Goal: Connect with others: Connect with others

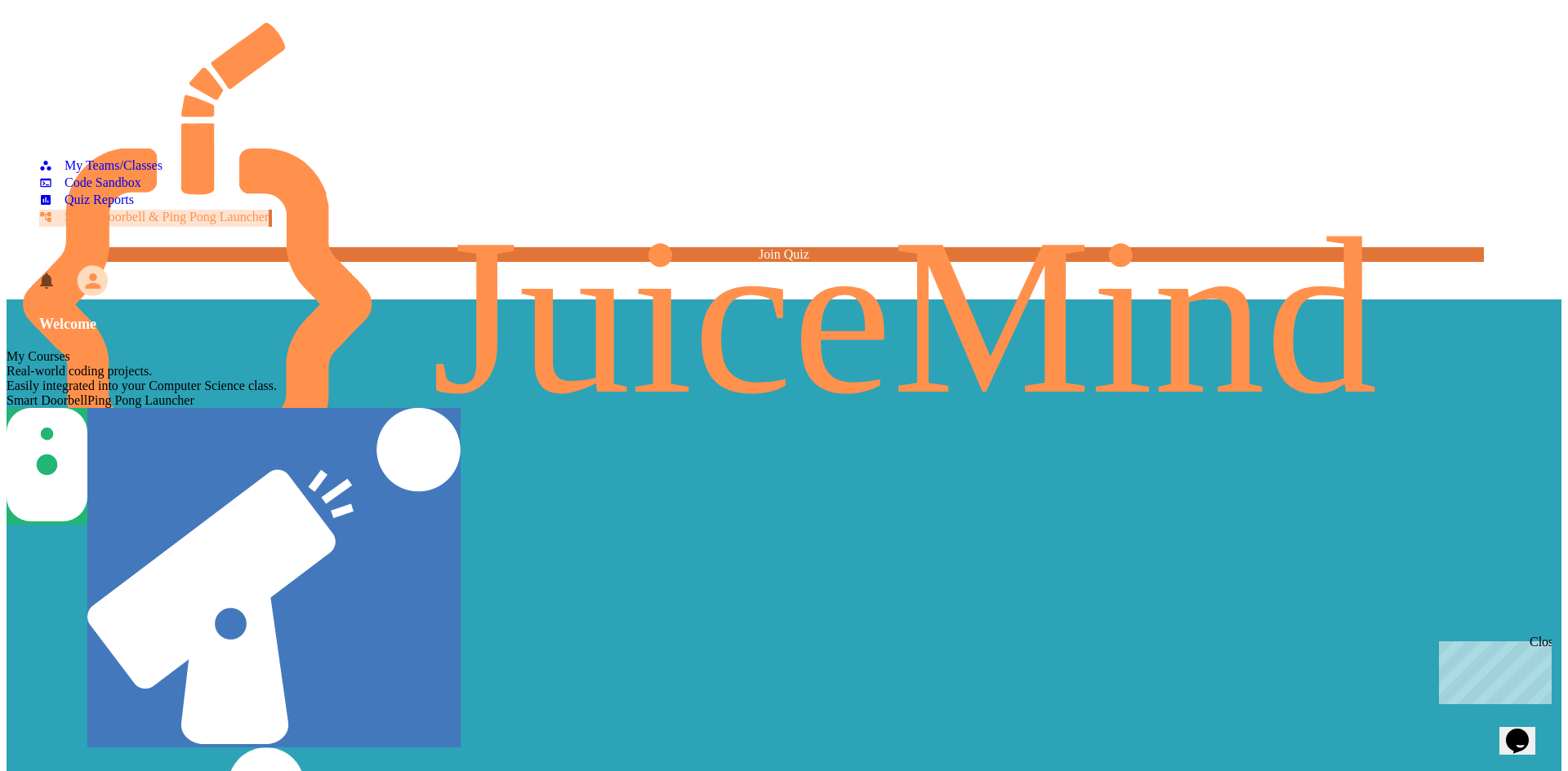
click at [104, 270] on icon "My Account" at bounding box center [92, 281] width 23 height 23
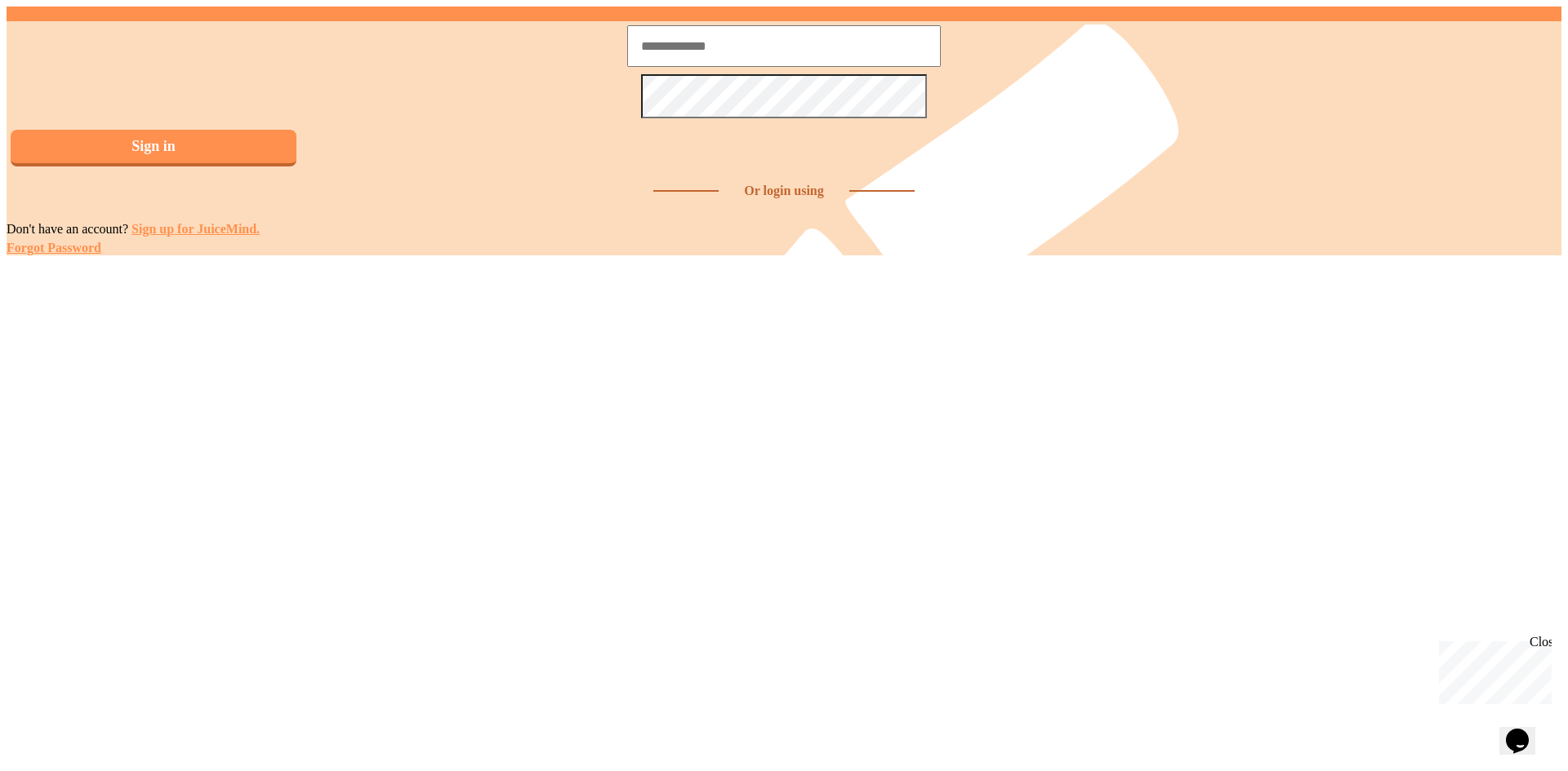
click at [7, 203] on img at bounding box center [7, 203] width 0 height 0
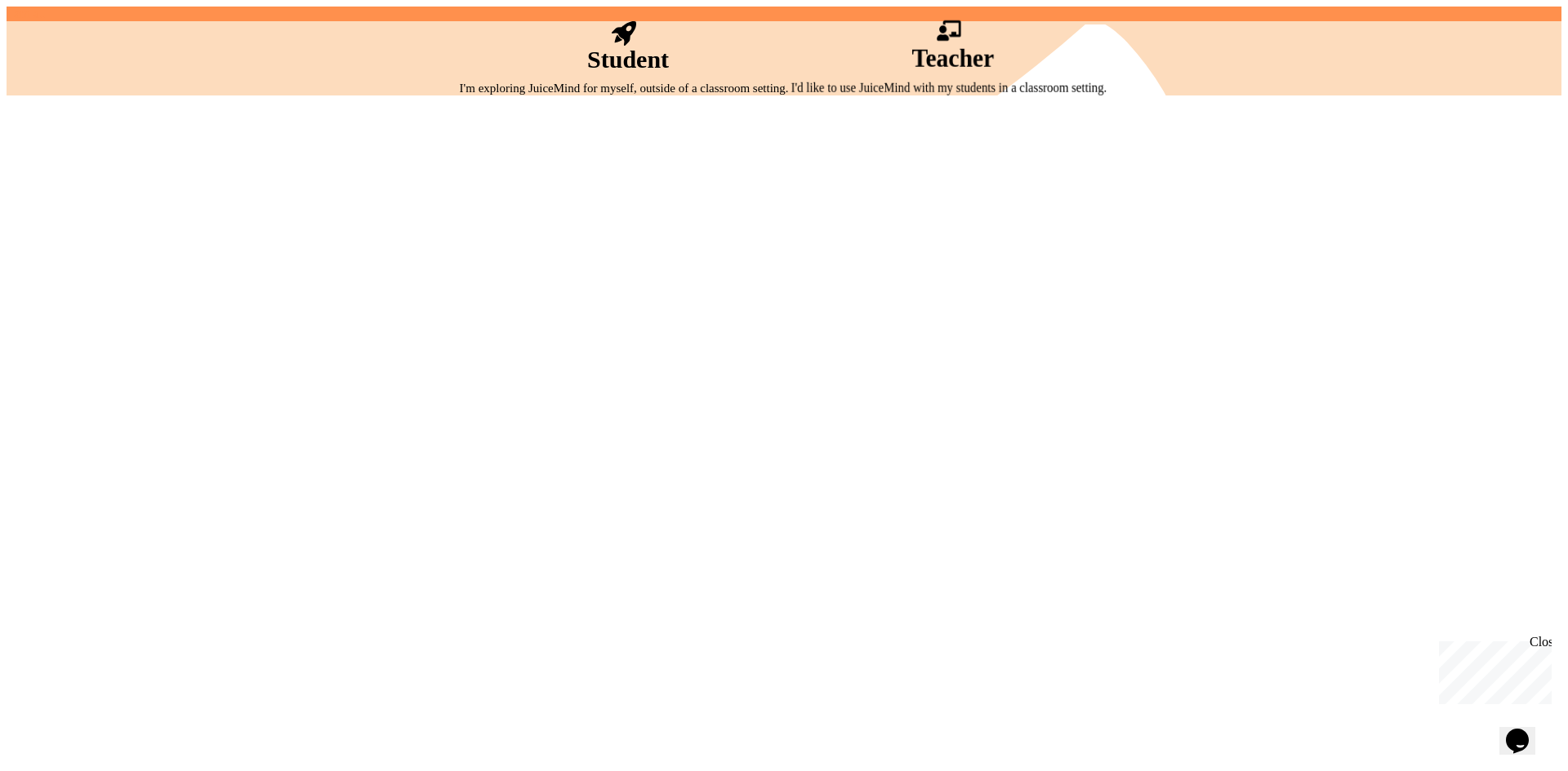
click at [684, 95] on div "Student I'm exploring JuiceMind for myself, outside of a classroom setting." at bounding box center [624, 58] width 329 height 74
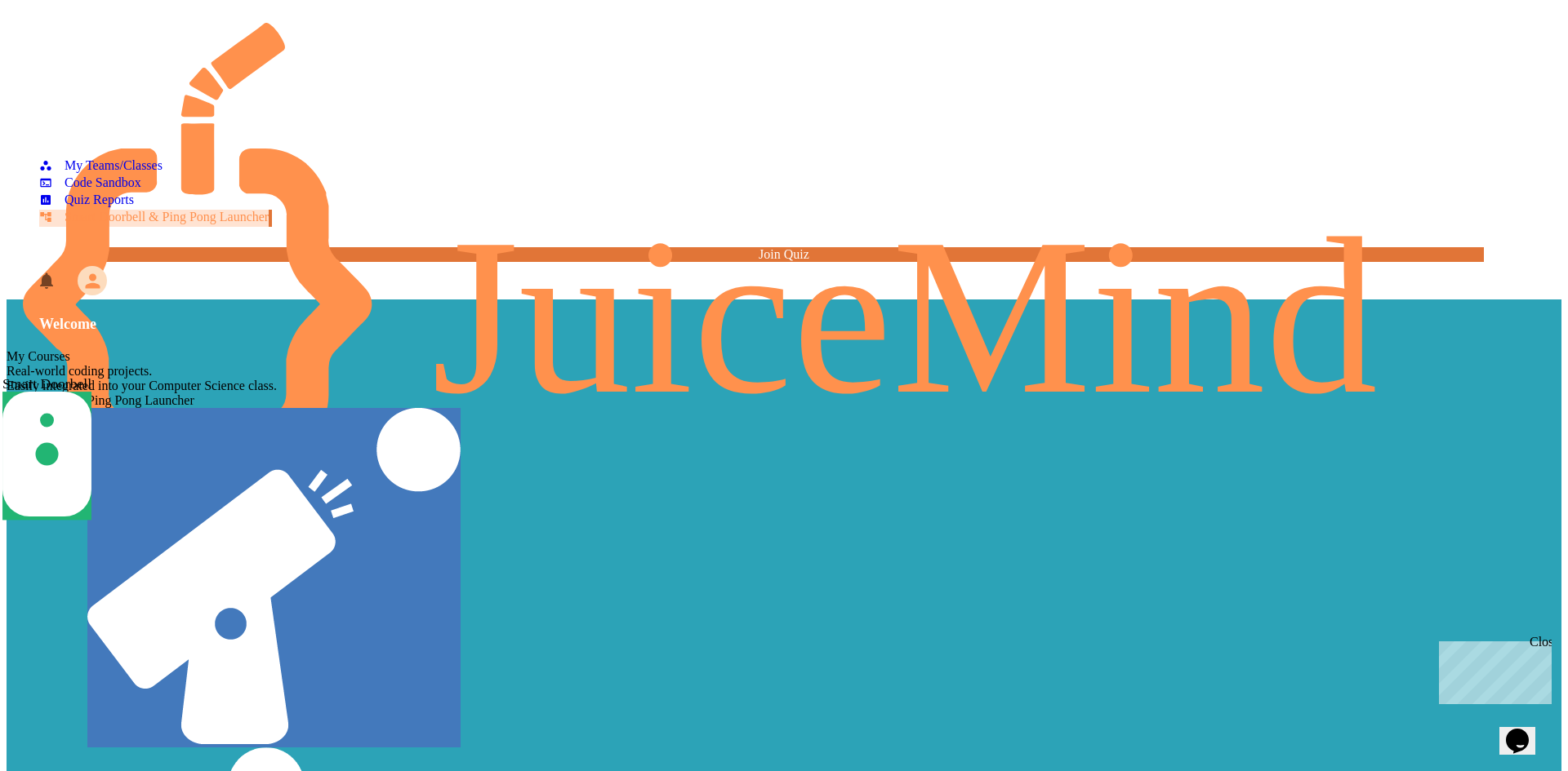
click at [91, 392] on div at bounding box center [47, 456] width 89 height 129
drag, startPoint x: 472, startPoint y: 596, endPoint x: 557, endPoint y: 599, distance: 85.1
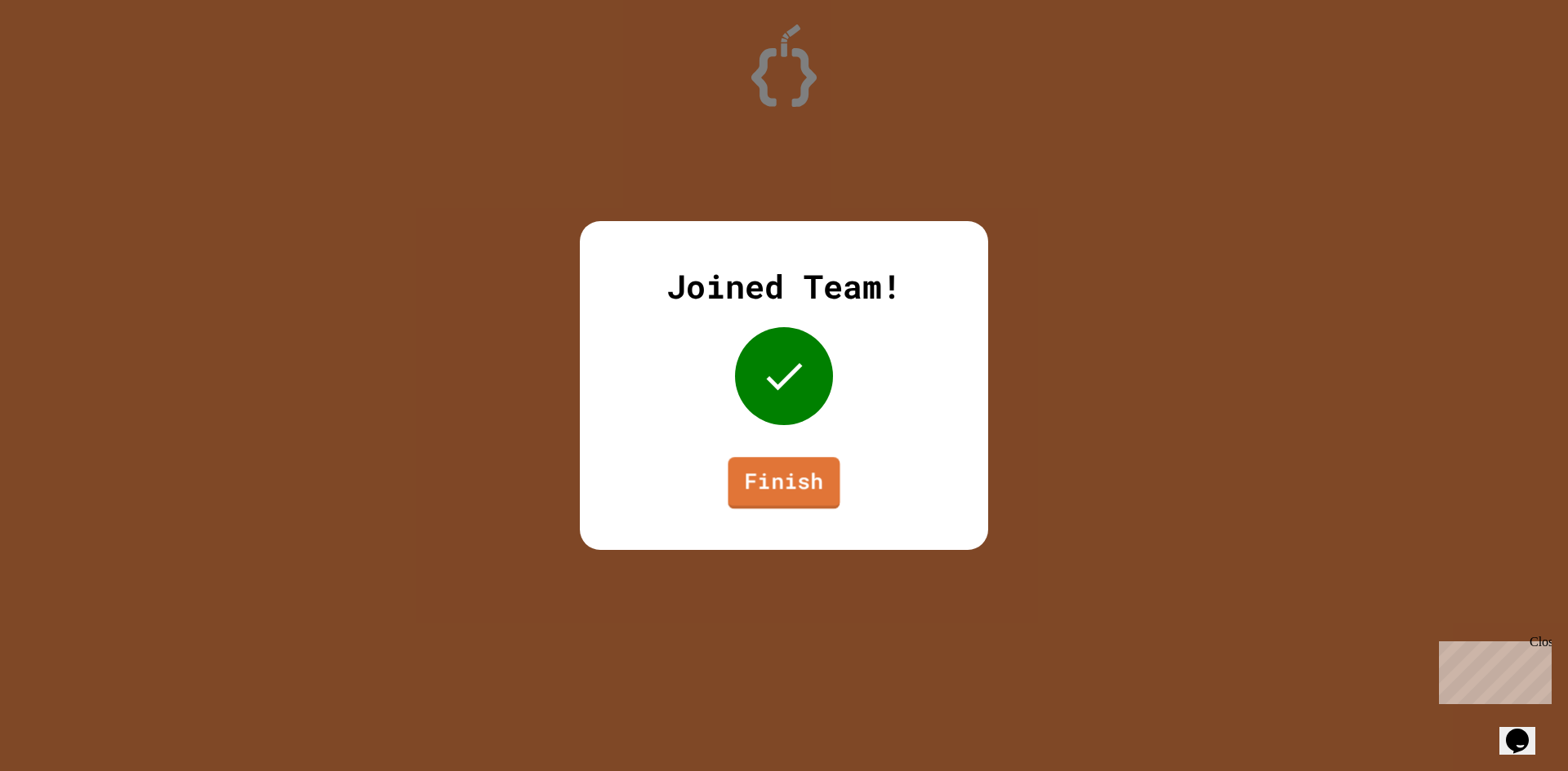
click at [805, 468] on link "Finish" at bounding box center [783, 483] width 112 height 52
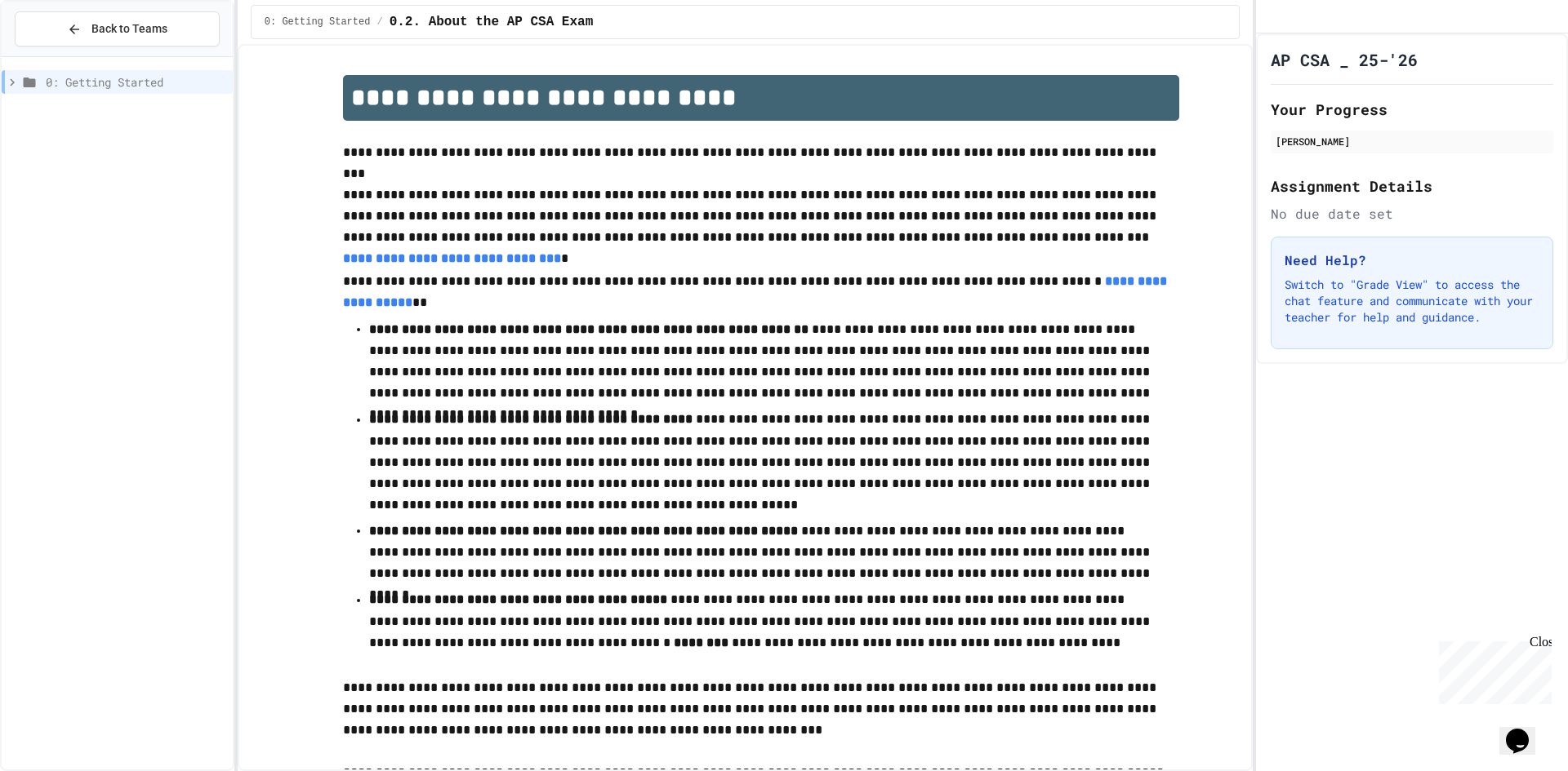
click at [1268, 17] on button "My Account" at bounding box center [1268, 17] width 0 height 0
click at [694, 770] on div at bounding box center [784, 771] width 1568 height 0
